Goal: Task Accomplishment & Management: Use online tool/utility

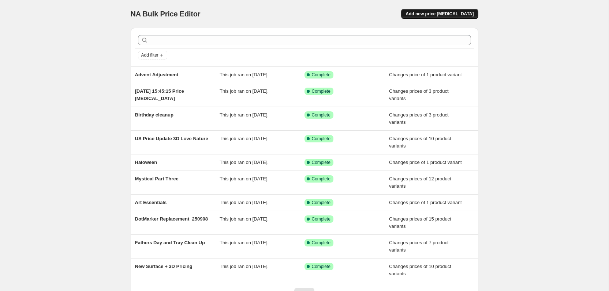
click at [458, 15] on span "Add new price [MEDICAL_DATA]" at bounding box center [439, 14] width 68 height 6
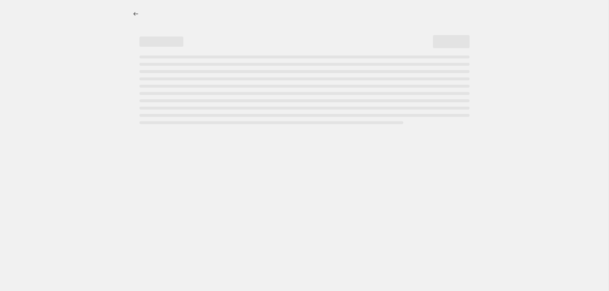
select select "percentage"
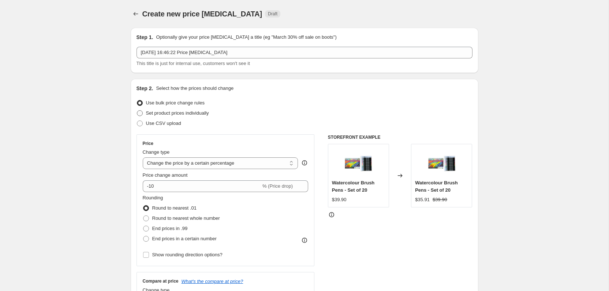
click at [177, 114] on span "Set product prices individually" at bounding box center [177, 112] width 63 height 5
click at [137, 111] on input "Set product prices individually" at bounding box center [137, 110] width 0 height 0
radio input "true"
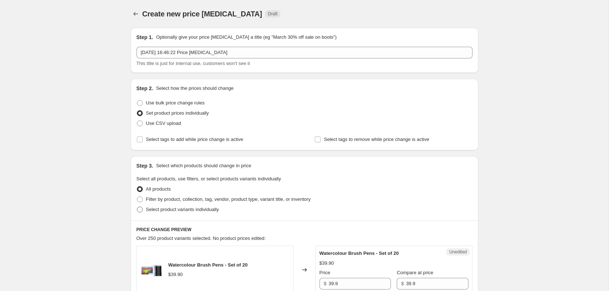
click at [183, 212] on span "Select product variants individually" at bounding box center [182, 209] width 73 height 5
click at [137, 207] on input "Select product variants individually" at bounding box center [137, 207] width 0 height 0
radio input "true"
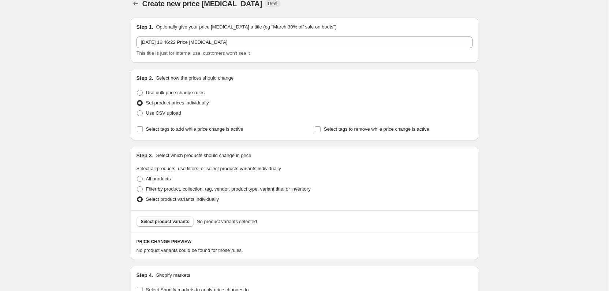
scroll to position [12, 0]
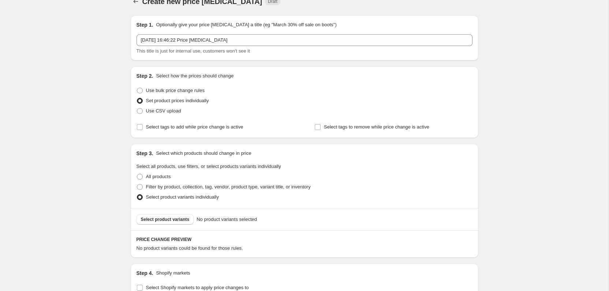
click at [185, 227] on div "Select product variants No product variants selected" at bounding box center [304, 219] width 347 height 22
click at [185, 223] on button "Select product variants" at bounding box center [164, 220] width 57 height 10
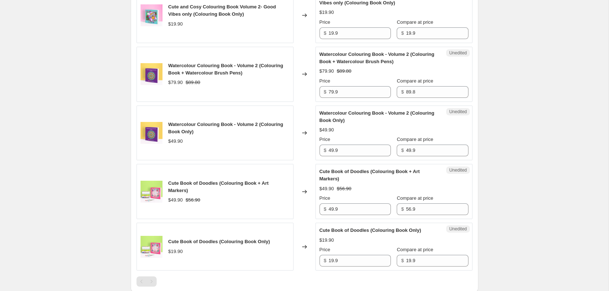
scroll to position [723, 0]
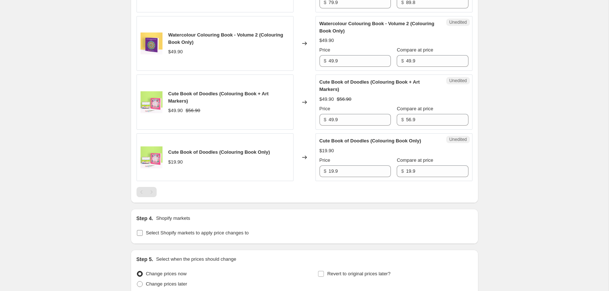
click at [238, 236] on span "Select Shopify markets to apply price changes to" at bounding box center [197, 232] width 103 height 5
click at [143, 236] on input "Select Shopify markets to apply price changes to" at bounding box center [140, 233] width 6 height 6
checkbox input "true"
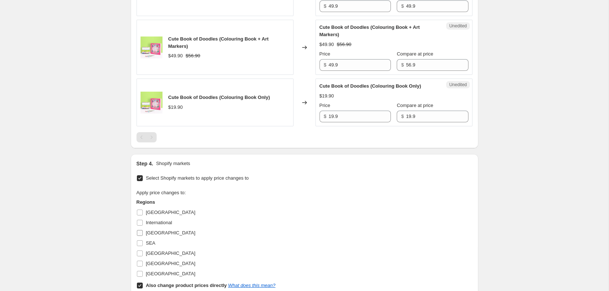
scroll to position [784, 0]
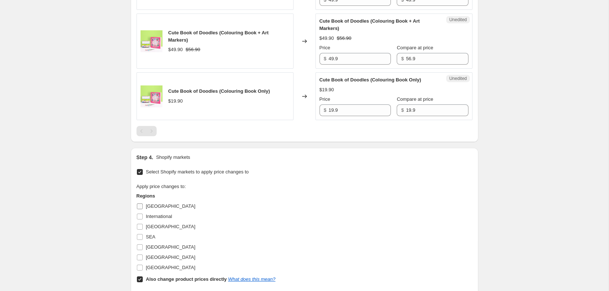
click at [159, 207] on span "[GEOGRAPHIC_DATA]" at bounding box center [170, 206] width 49 height 5
click at [143, 207] on input "[GEOGRAPHIC_DATA]" at bounding box center [140, 207] width 6 height 6
checkbox input "true"
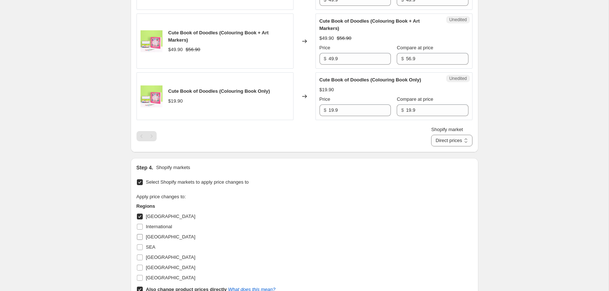
click at [157, 236] on span "[GEOGRAPHIC_DATA]" at bounding box center [170, 236] width 49 height 5
click at [143, 236] on input "[GEOGRAPHIC_DATA]" at bounding box center [140, 237] width 6 height 6
checkbox input "true"
click at [150, 267] on span "[GEOGRAPHIC_DATA]" at bounding box center [170, 267] width 49 height 5
click at [143, 267] on input "[GEOGRAPHIC_DATA]" at bounding box center [140, 268] width 6 height 6
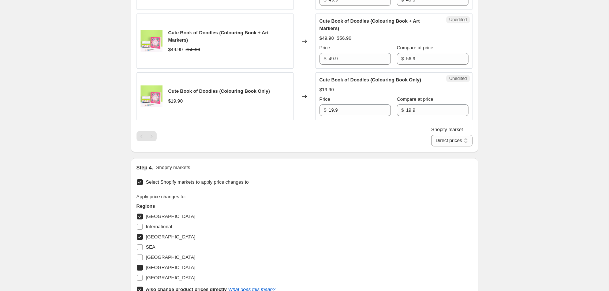
checkbox input "true"
click at [150, 278] on span "[GEOGRAPHIC_DATA]" at bounding box center [170, 277] width 49 height 5
click at [143, 278] on input "[GEOGRAPHIC_DATA]" at bounding box center [140, 278] width 6 height 6
checkbox input "true"
click at [190, 289] on b "Also change product prices directly" at bounding box center [186, 289] width 81 height 5
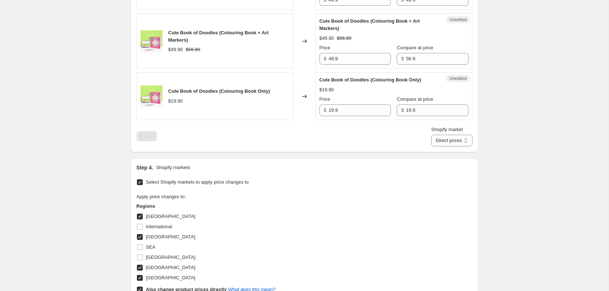
click at [143, 289] on input "Also change product prices directly What does this mean?" at bounding box center [140, 290] width 6 height 6
checkbox input "false"
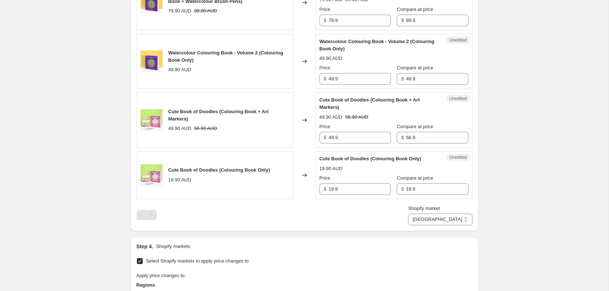
scroll to position [840, 0]
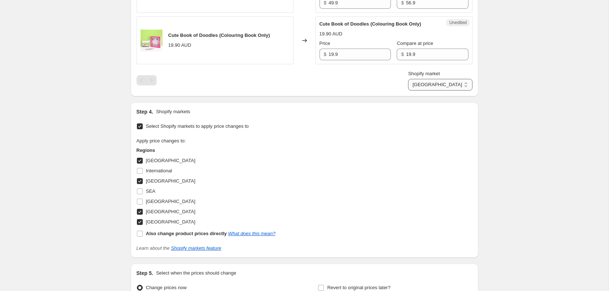
click at [453, 86] on select "[GEOGRAPHIC_DATA] [GEOGRAPHIC_DATA] [GEOGRAPHIC_DATA] [GEOGRAPHIC_DATA]" at bounding box center [440, 85] width 64 height 12
select select "8419737818"
click at [428, 91] on select "[GEOGRAPHIC_DATA] [GEOGRAPHIC_DATA] [GEOGRAPHIC_DATA] [GEOGRAPHIC_DATA]" at bounding box center [440, 85] width 64 height 12
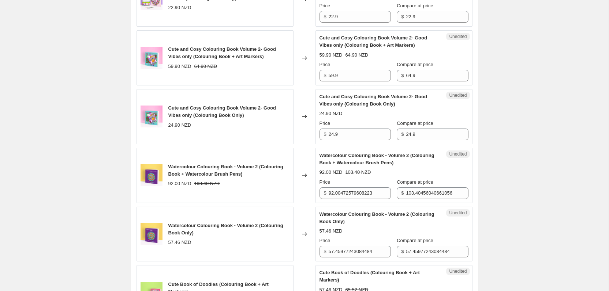
scroll to position [554, 0]
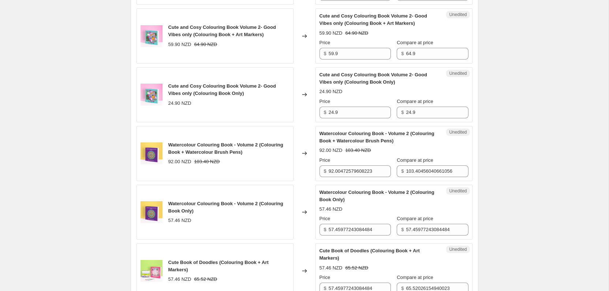
click at [357, 178] on div "Unedited Watercolour Colouring Book - Volume 2 (Colouring Book + Watercolour Br…" at bounding box center [393, 153] width 157 height 55
click at [358, 170] on input "92.00472579608223" at bounding box center [359, 172] width 62 height 12
type input "89.9"
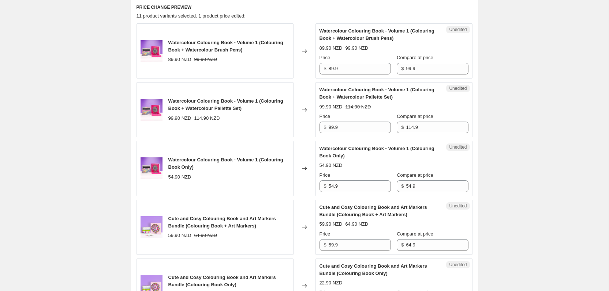
scroll to position [208, 0]
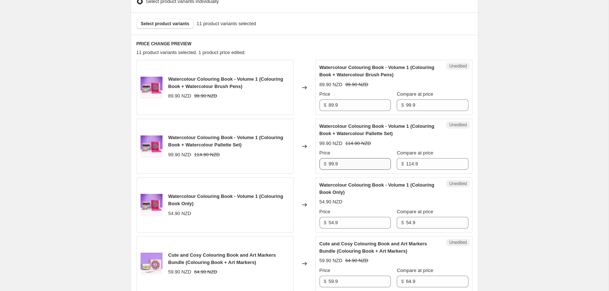
type input "99.9"
click at [332, 162] on input "99.9" at bounding box center [359, 164] width 62 height 12
click at [346, 223] on input "54.9" at bounding box center [359, 223] width 62 height 12
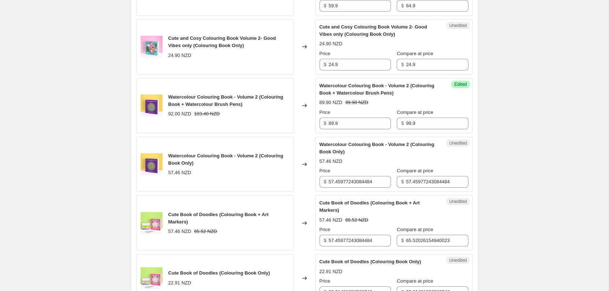
scroll to position [574, 0]
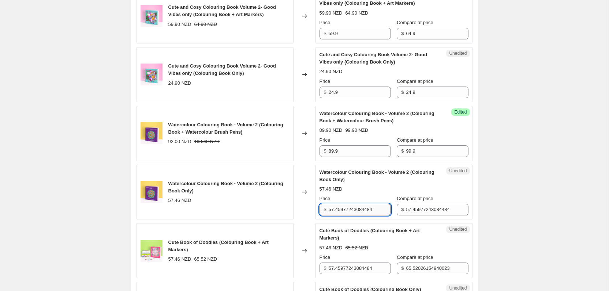
click at [339, 211] on input "57.45977243084484" at bounding box center [359, 210] width 62 height 12
paste input "4.9"
type input "54.9"
click at [430, 208] on input "57.45977243084484" at bounding box center [437, 210] width 62 height 12
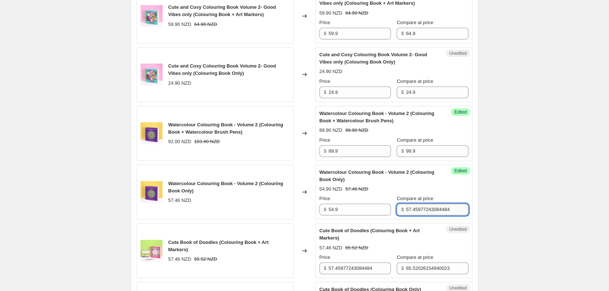
click at [430, 208] on input "57.45977243084484" at bounding box center [437, 210] width 62 height 12
paste input "4.9"
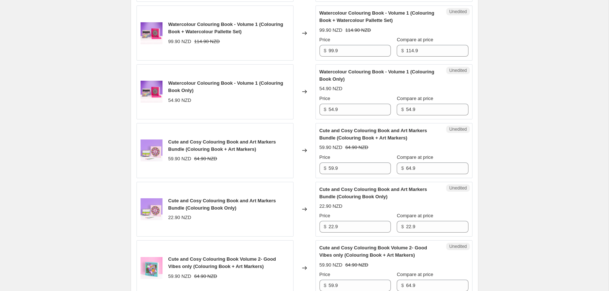
scroll to position [230, 0]
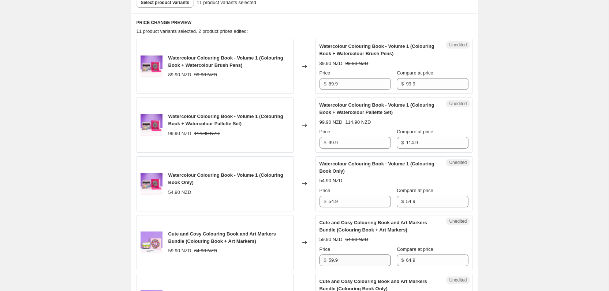
type input "54.9"
click at [347, 257] on input "59.9" at bounding box center [359, 261] width 62 height 12
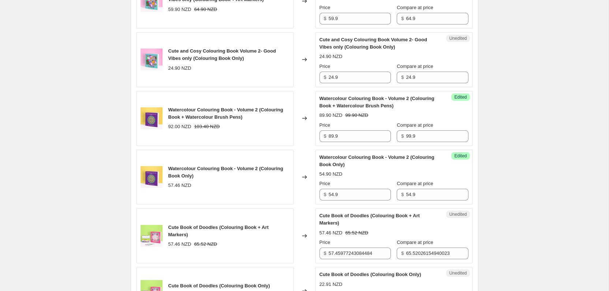
scroll to position [592, 0]
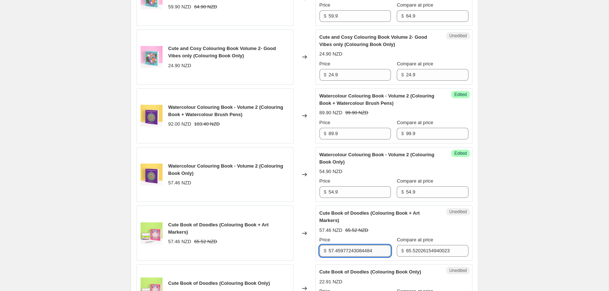
click at [343, 256] on input "57.45977243084484" at bounding box center [359, 251] width 62 height 12
paste input "9.9"
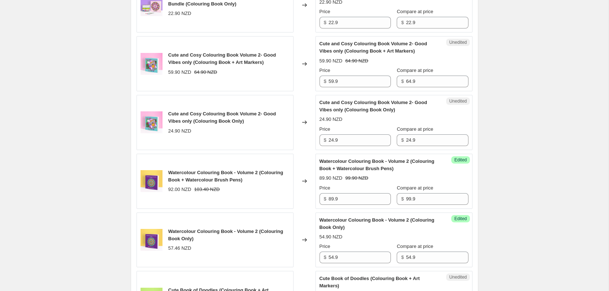
scroll to position [519, 0]
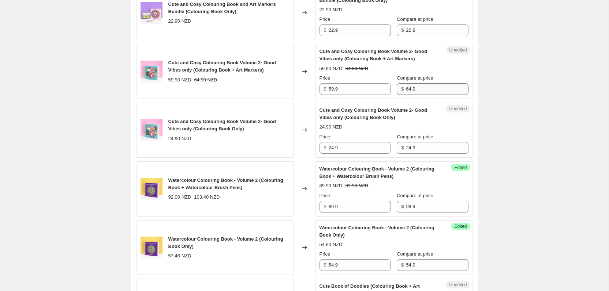
type input "59.9"
click at [411, 89] on input "64.9" at bounding box center [437, 89] width 62 height 12
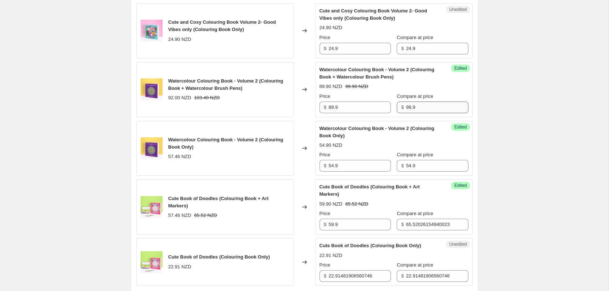
scroll to position [627, 0]
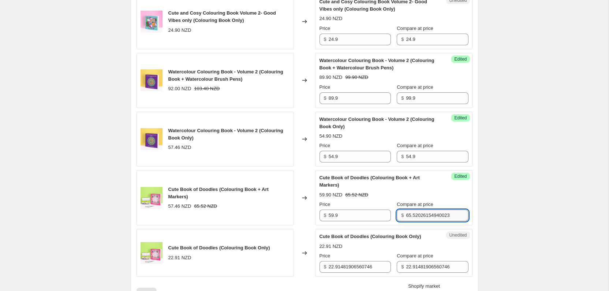
click at [413, 217] on input "65.52026154940023" at bounding box center [437, 216] width 62 height 12
paste input "4.9"
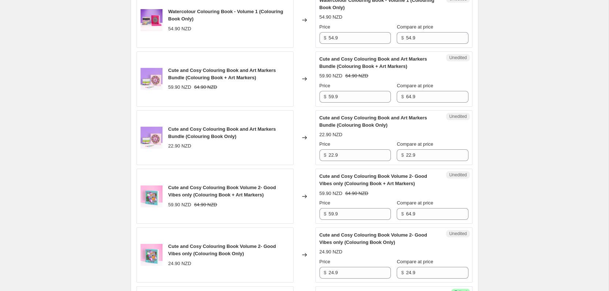
scroll to position [396, 0]
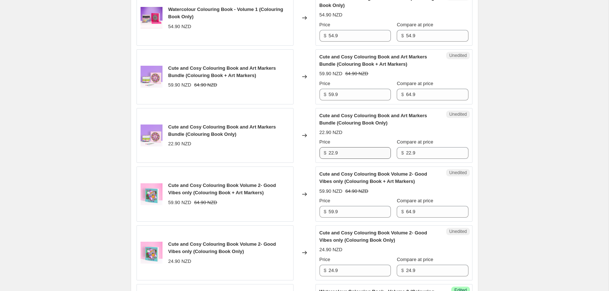
type input "64.9"
click at [368, 154] on input "22.9" at bounding box center [359, 153] width 62 height 12
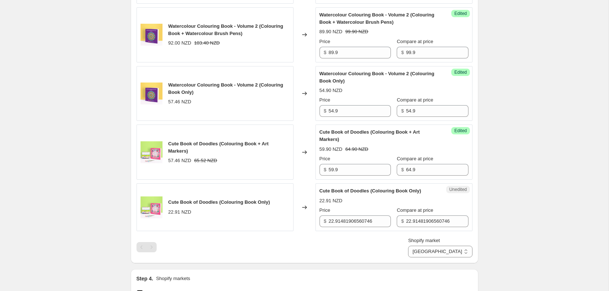
scroll to position [734, 0]
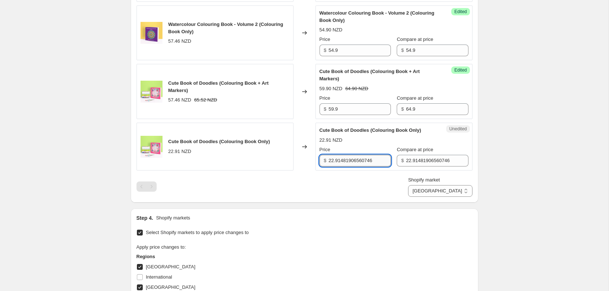
click at [356, 163] on input "22.91481906560746" at bounding box center [359, 161] width 62 height 12
paste input "text"
type input "22.9"
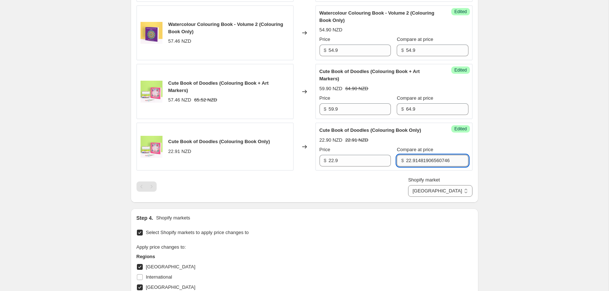
click at [406, 161] on input "22.91481906560746" at bounding box center [437, 161] width 62 height 12
paste input "text"
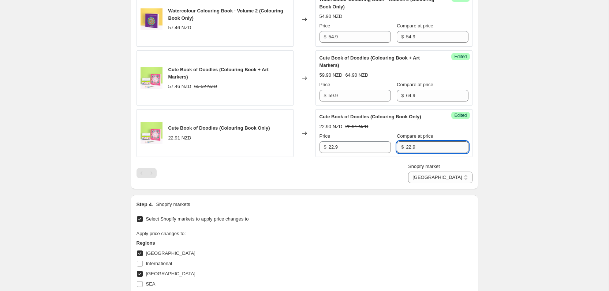
scroll to position [754, 0]
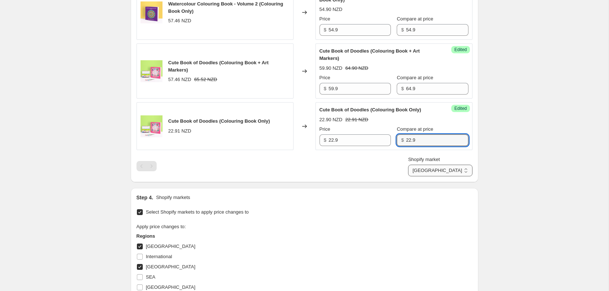
type input "22.9"
click at [463, 171] on select "[GEOGRAPHIC_DATA] [GEOGRAPHIC_DATA] [GEOGRAPHIC_DATA] [GEOGRAPHIC_DATA]" at bounding box center [440, 171] width 64 height 12
select select "18472075482"
click at [438, 177] on select "[GEOGRAPHIC_DATA] [GEOGRAPHIC_DATA] [GEOGRAPHIC_DATA] [GEOGRAPHIC_DATA]" at bounding box center [440, 171] width 64 height 12
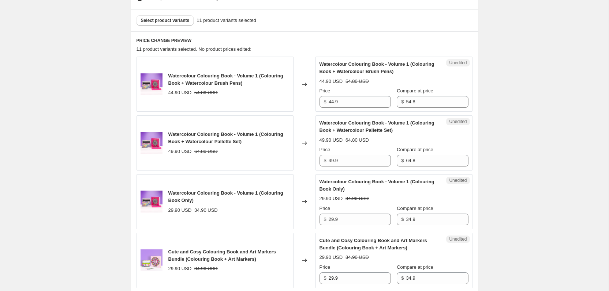
scroll to position [199, 0]
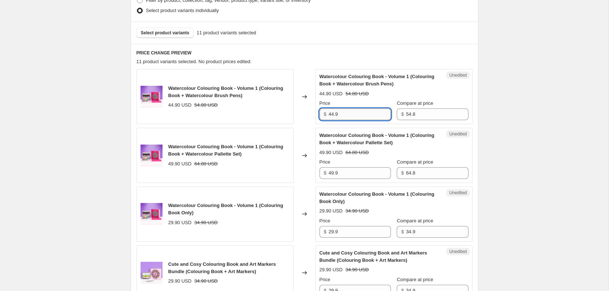
click at [354, 112] on input "44.9" at bounding box center [359, 115] width 62 height 12
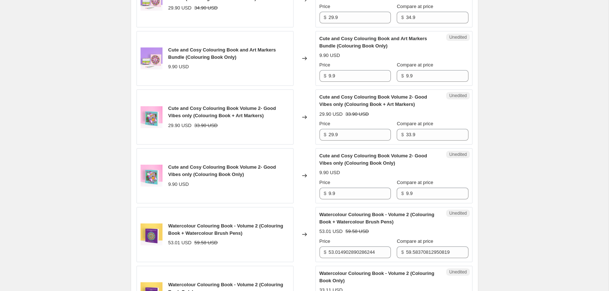
scroll to position [480, 0]
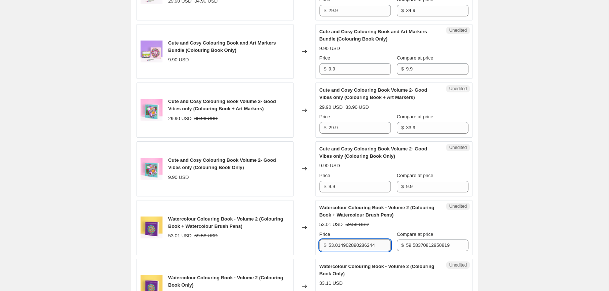
click at [360, 245] on input "53.014902890286244" at bounding box center [359, 246] width 62 height 12
paste input "44.9"
type input "44.9"
click at [424, 244] on input "59.58370812950819" at bounding box center [437, 246] width 62 height 12
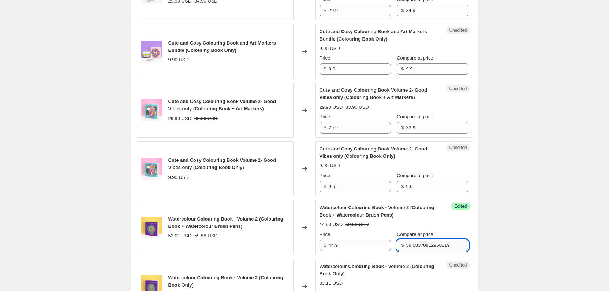
click at [424, 244] on input "59.58370812950819" at bounding box center [437, 246] width 62 height 12
type input "54.8"
click at [425, 223] on div "44.90 USD 54.80 USD" at bounding box center [393, 224] width 149 height 7
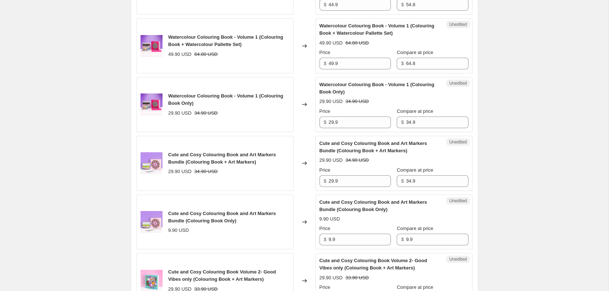
scroll to position [300, 0]
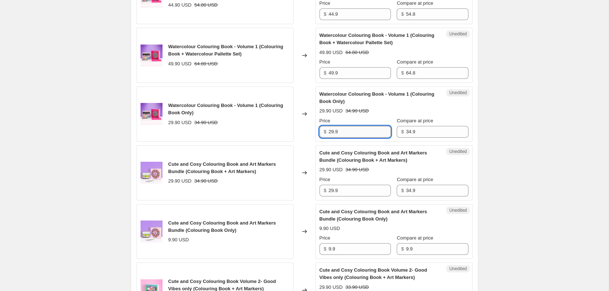
click at [334, 134] on input "29.9" at bounding box center [359, 132] width 62 height 12
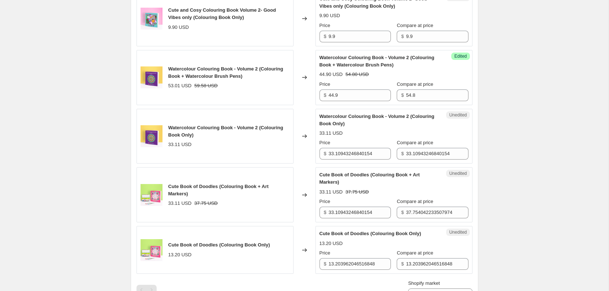
scroll to position [629, 0]
click at [357, 160] on input "33.10943246840154" at bounding box center [359, 155] width 62 height 12
paste input "29.9"
type input "29.9"
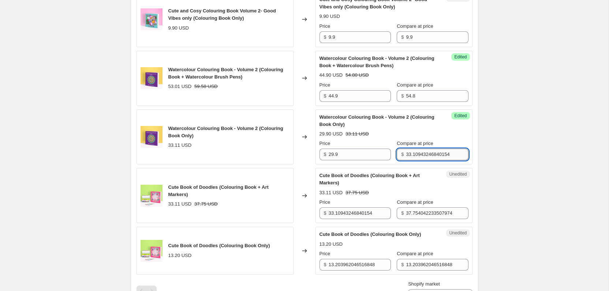
click at [416, 156] on input "33.10943246840154" at bounding box center [437, 155] width 62 height 12
type input "34.9"
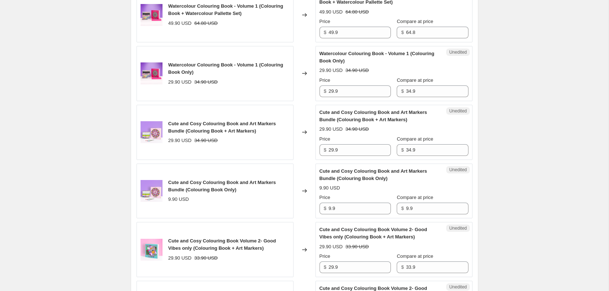
scroll to position [387, 0]
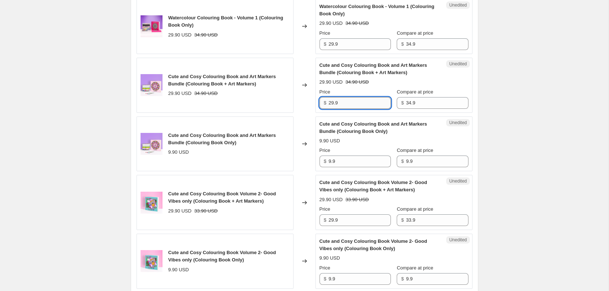
click at [355, 106] on input "29.9" at bounding box center [359, 103] width 62 height 12
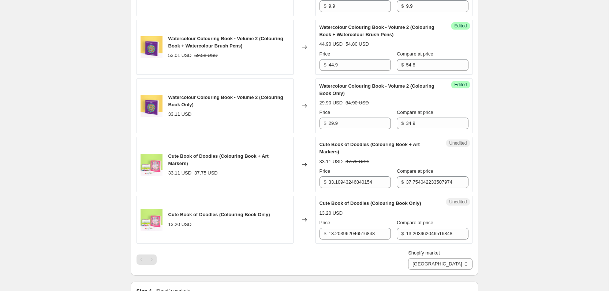
scroll to position [665, 0]
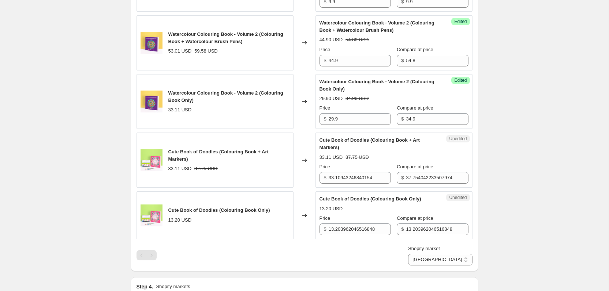
click at [356, 184] on div "Unedited Cute Book of Doodles (Colouring Book + Art Markers) 33.11 USD 37.75 US…" at bounding box center [393, 160] width 157 height 55
click at [360, 173] on input "33.10943246840154" at bounding box center [359, 178] width 62 height 12
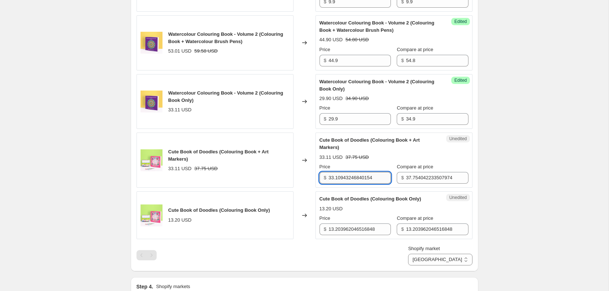
paste input "29.9"
type input "29.9"
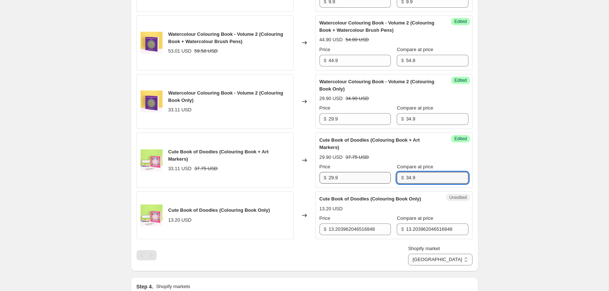
type input "34.9"
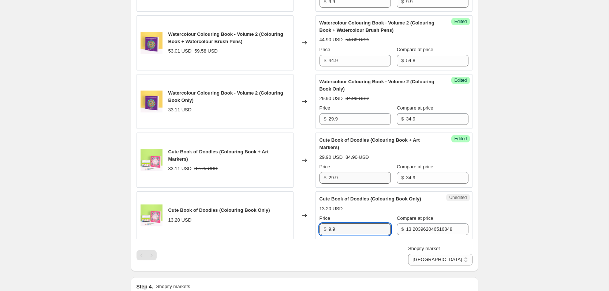
type input "9.9"
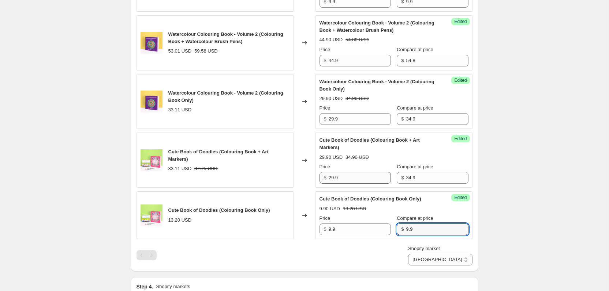
type input "9.9"
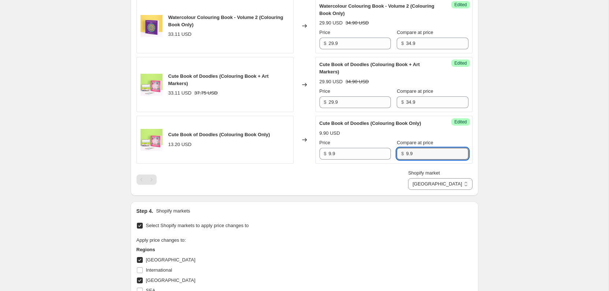
scroll to position [795, 0]
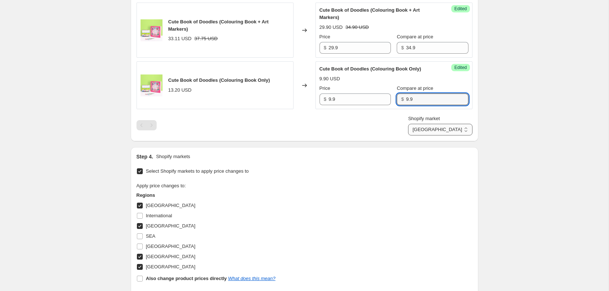
click at [456, 128] on select "[GEOGRAPHIC_DATA] [GEOGRAPHIC_DATA] [GEOGRAPHIC_DATA] [GEOGRAPHIC_DATA]" at bounding box center [440, 130] width 64 height 12
select select "28938535130"
click at [421, 136] on select "[GEOGRAPHIC_DATA] [GEOGRAPHIC_DATA] [GEOGRAPHIC_DATA] [GEOGRAPHIC_DATA]" at bounding box center [440, 130] width 64 height 12
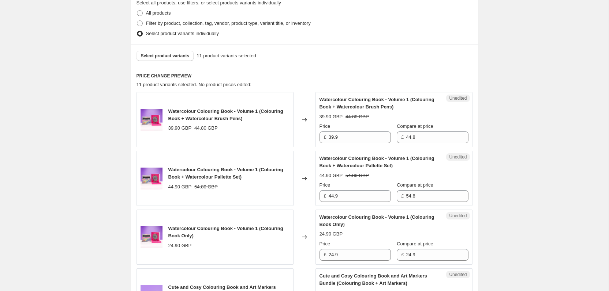
scroll to position [148, 0]
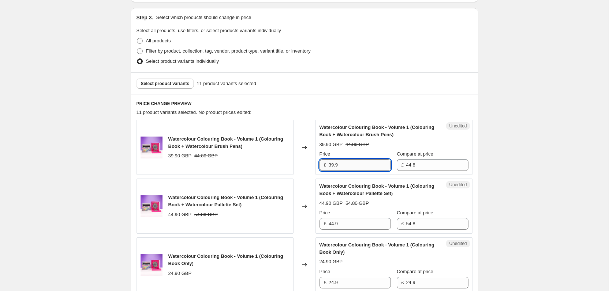
click at [358, 166] on input "39.9" at bounding box center [359, 165] width 62 height 12
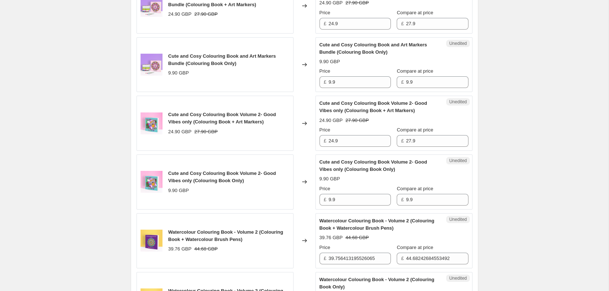
scroll to position [546, 0]
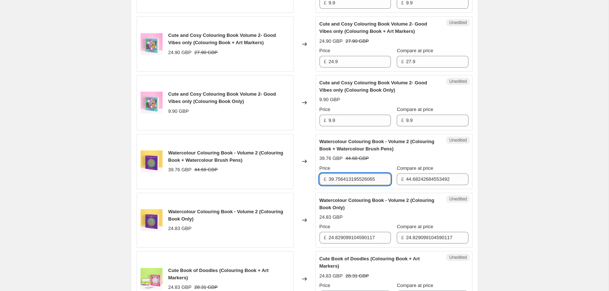
click at [357, 182] on input "39.756413195526065" at bounding box center [359, 180] width 62 height 12
paste input "9"
type input "39.9"
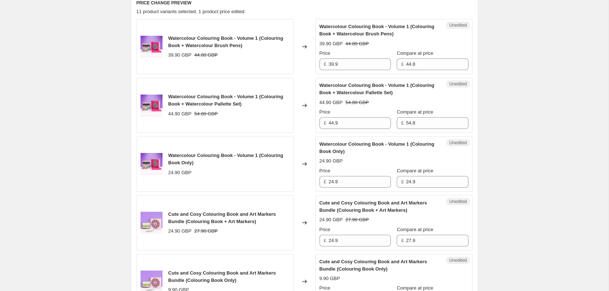
scroll to position [236, 0]
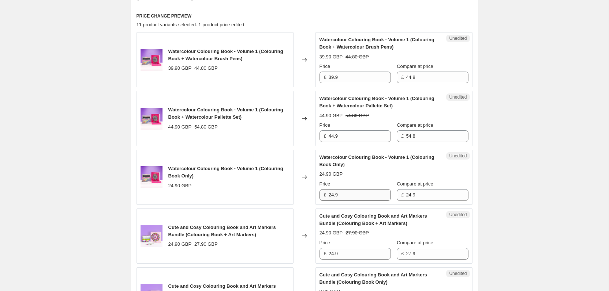
type input "44.8"
click at [339, 196] on input "24.9" at bounding box center [359, 195] width 62 height 12
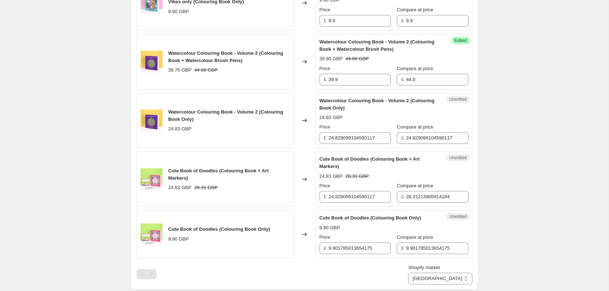
scroll to position [642, 0]
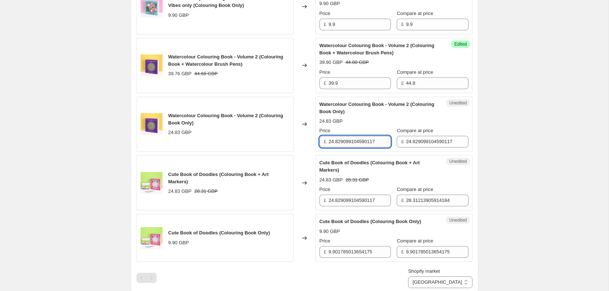
click at [364, 143] on input "24.829099104590117" at bounding box center [359, 142] width 62 height 12
paste input "9"
type input "24.9"
click at [411, 139] on input "24.829099104590117" at bounding box center [437, 142] width 62 height 12
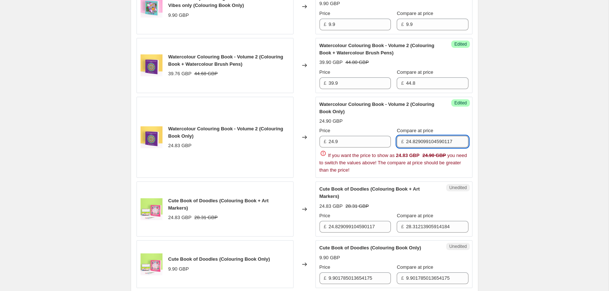
click at [411, 139] on input "24.829099104590117" at bounding box center [437, 142] width 62 height 12
paste input "9"
type input "24.9"
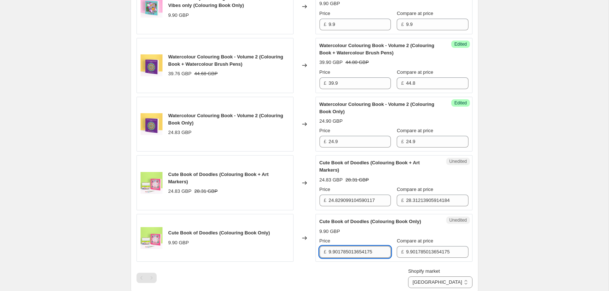
click at [363, 277] on div "Shopify market [GEOGRAPHIC_DATA] [GEOGRAPHIC_DATA] [GEOGRAPHIC_DATA] [GEOGRAPHI…" at bounding box center [304, 278] width 336 height 20
click at [364, 257] on input "9.901785013654175" at bounding box center [359, 252] width 62 height 12
type input "9.9"
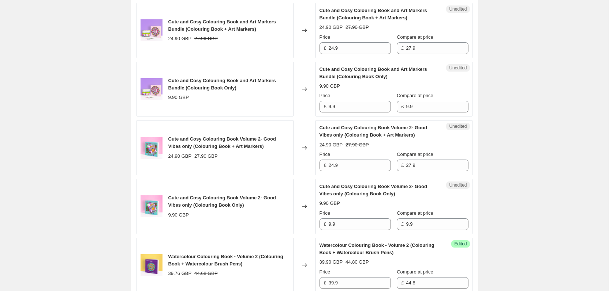
scroll to position [391, 0]
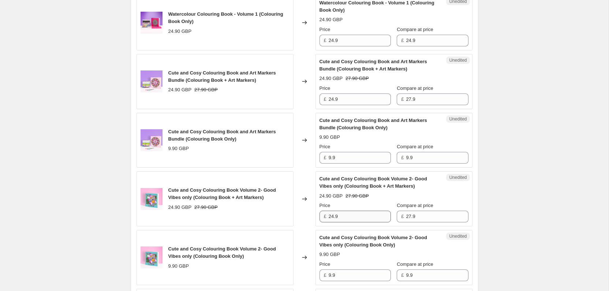
type input "9.9"
click at [346, 222] on input "24.9" at bounding box center [359, 217] width 62 height 12
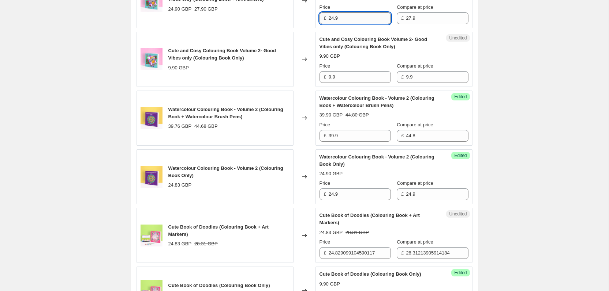
scroll to position [725, 0]
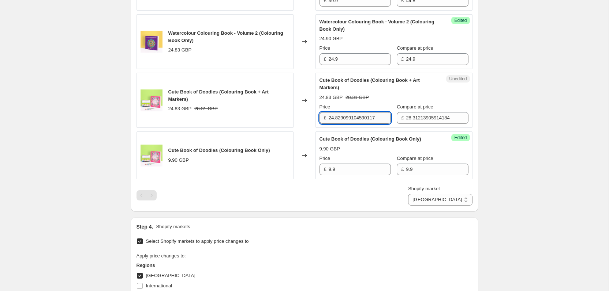
click at [337, 121] on input "24.829099104590117" at bounding box center [359, 118] width 62 height 12
paste input "9"
type input "24.9"
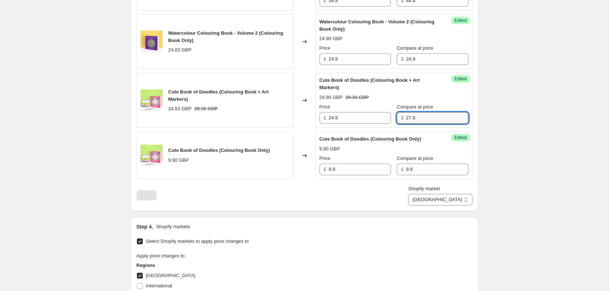
type input "27.9"
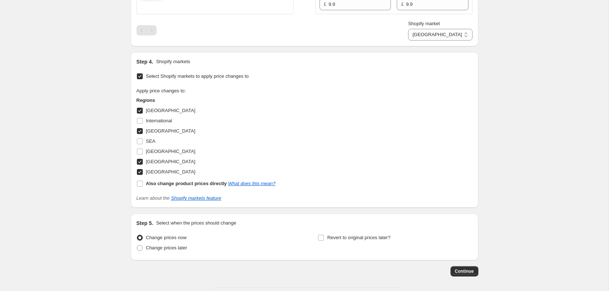
scroll to position [920, 0]
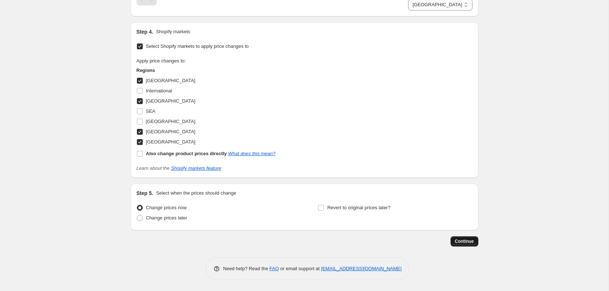
click at [465, 245] on button "Continue" at bounding box center [464, 242] width 28 height 10
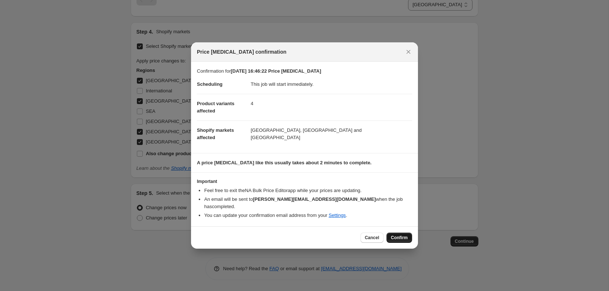
click at [405, 233] on button "Confirm" at bounding box center [399, 238] width 26 height 10
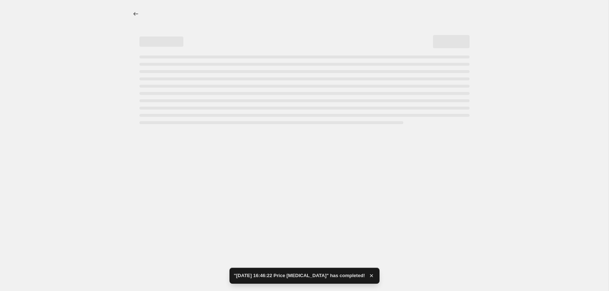
select select "28938535130"
